Goal: Information Seeking & Learning: Find specific fact

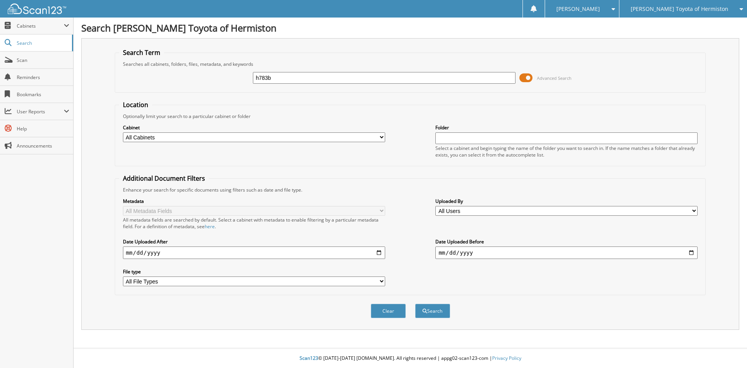
type input "h783b"
click at [415, 304] on button "Search" at bounding box center [432, 311] width 35 height 14
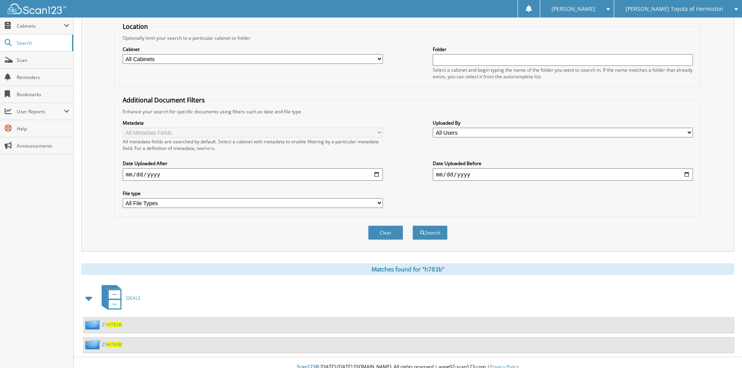
scroll to position [87, 0]
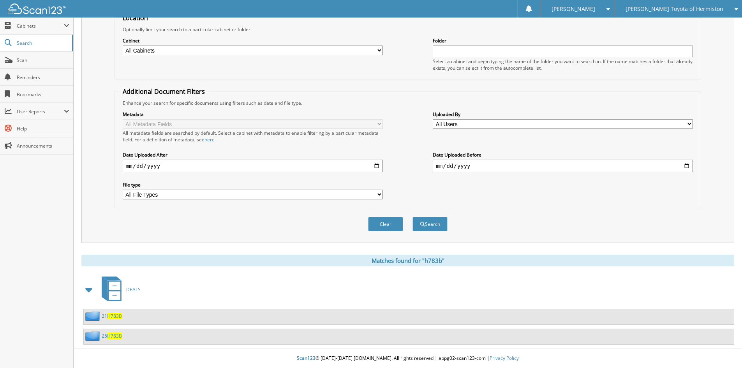
click at [111, 335] on span "H783B" at bounding box center [114, 335] width 15 height 7
